Goal: Browse casually

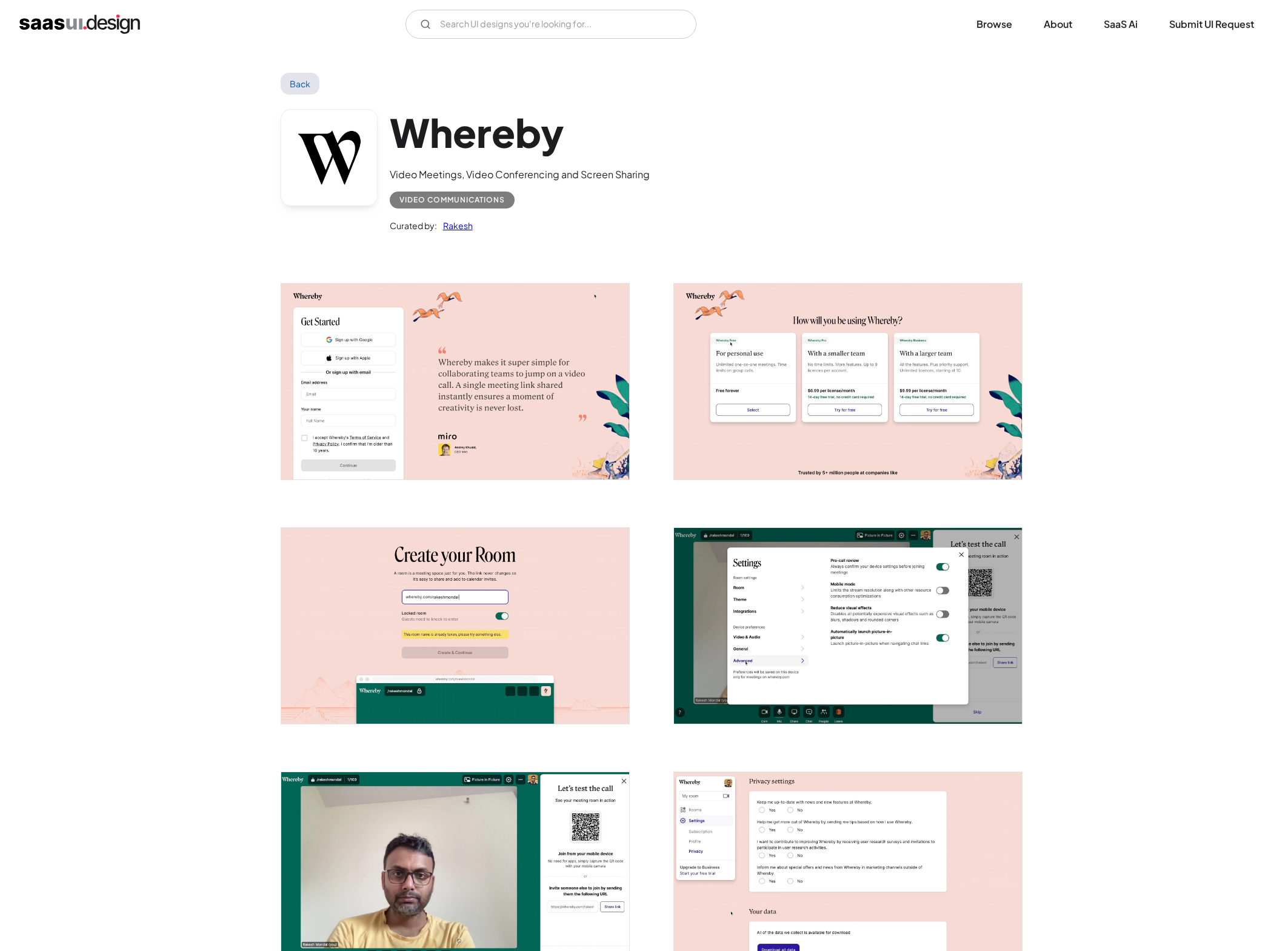
click at [780, 597] on img "open lightbox" at bounding box center [848, 626] width 348 height 196
